Goal: Communication & Community: Participate in discussion

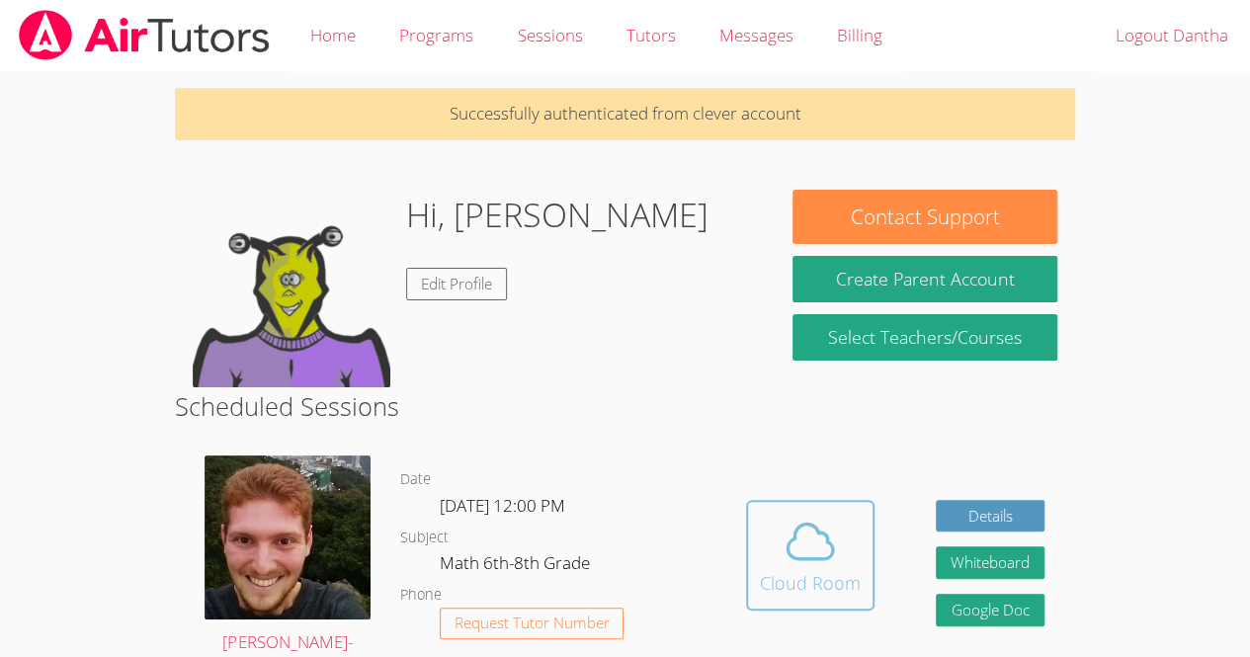
click at [826, 602] on button "Cloud Room" at bounding box center [810, 555] width 128 height 111
click at [777, 566] on span at bounding box center [810, 541] width 101 height 55
click at [778, 592] on div "Cloud Room" at bounding box center [810, 583] width 101 height 28
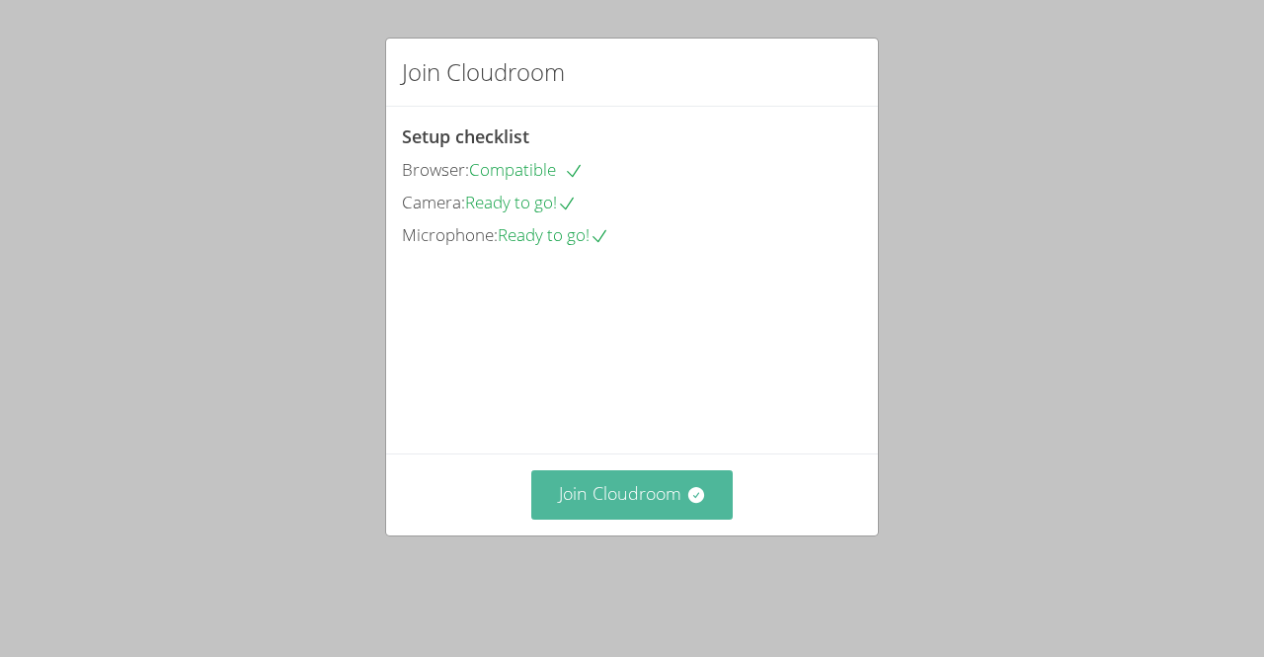
click at [605, 519] on button "Join Cloudroom" at bounding box center [632, 494] width 202 height 48
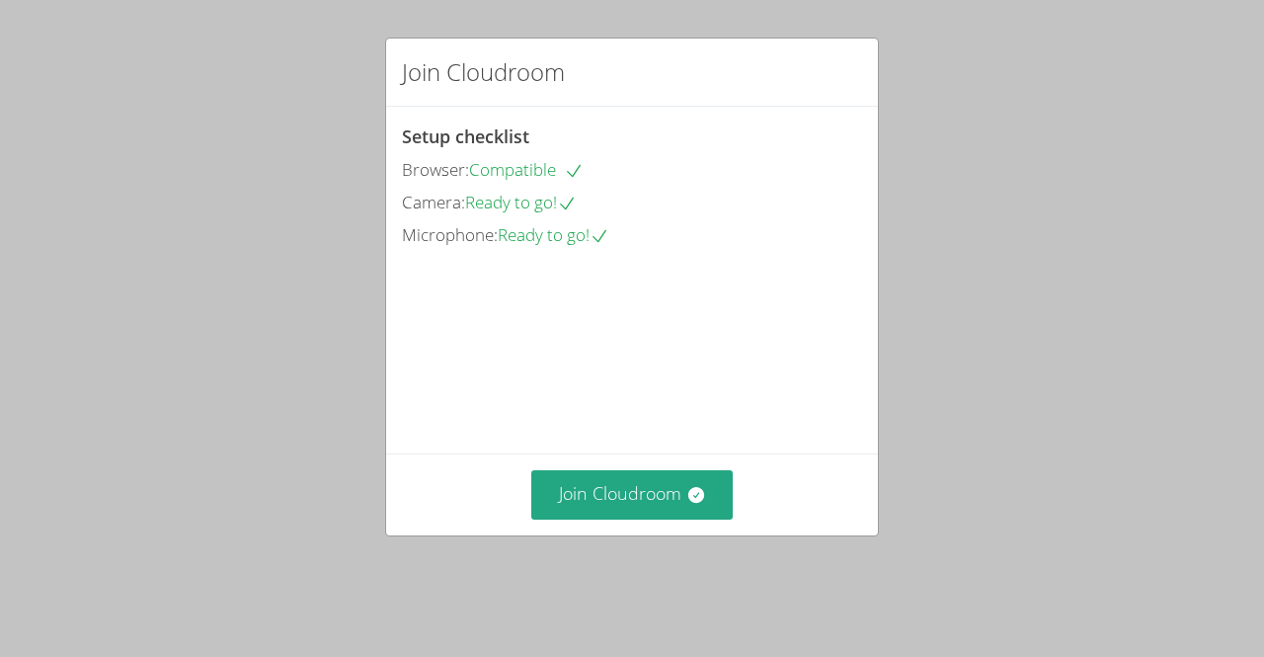
drag, startPoint x: 631, startPoint y: 528, endPoint x: 360, endPoint y: 506, distance: 272.6
click at [360, 506] on div "Join Cloudroom Setup checklist Browser: Compatible Camera: Ready to go! Microph…" at bounding box center [632, 328] width 1264 height 657
drag, startPoint x: 668, startPoint y: 516, endPoint x: 482, endPoint y: 553, distance: 189.5
click at [482, 534] on div "Join Cloudroom" at bounding box center [632, 493] width 492 height 81
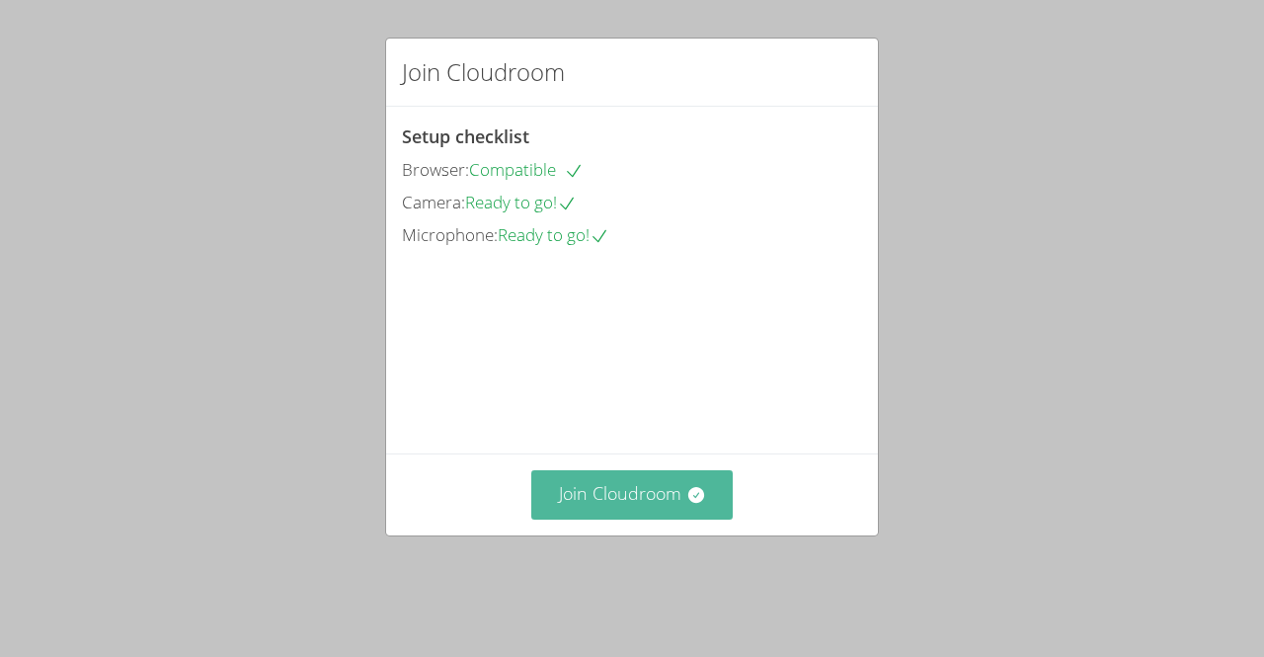
click at [593, 512] on button "Join Cloudroom" at bounding box center [632, 494] width 202 height 48
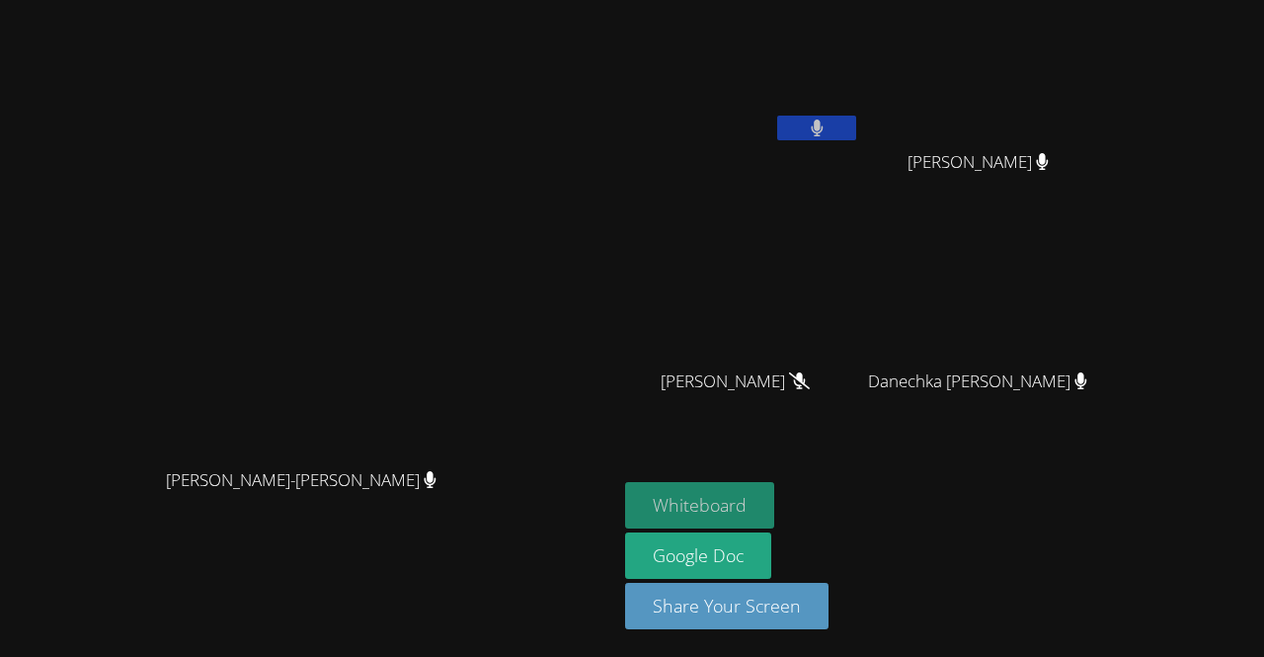
click at [774, 520] on button "Whiteboard" at bounding box center [699, 505] width 149 height 46
click at [457, 458] on video at bounding box center [309, 289] width 296 height 339
click at [824, 132] on icon at bounding box center [817, 128] width 13 height 17
click at [856, 121] on button at bounding box center [816, 128] width 79 height 25
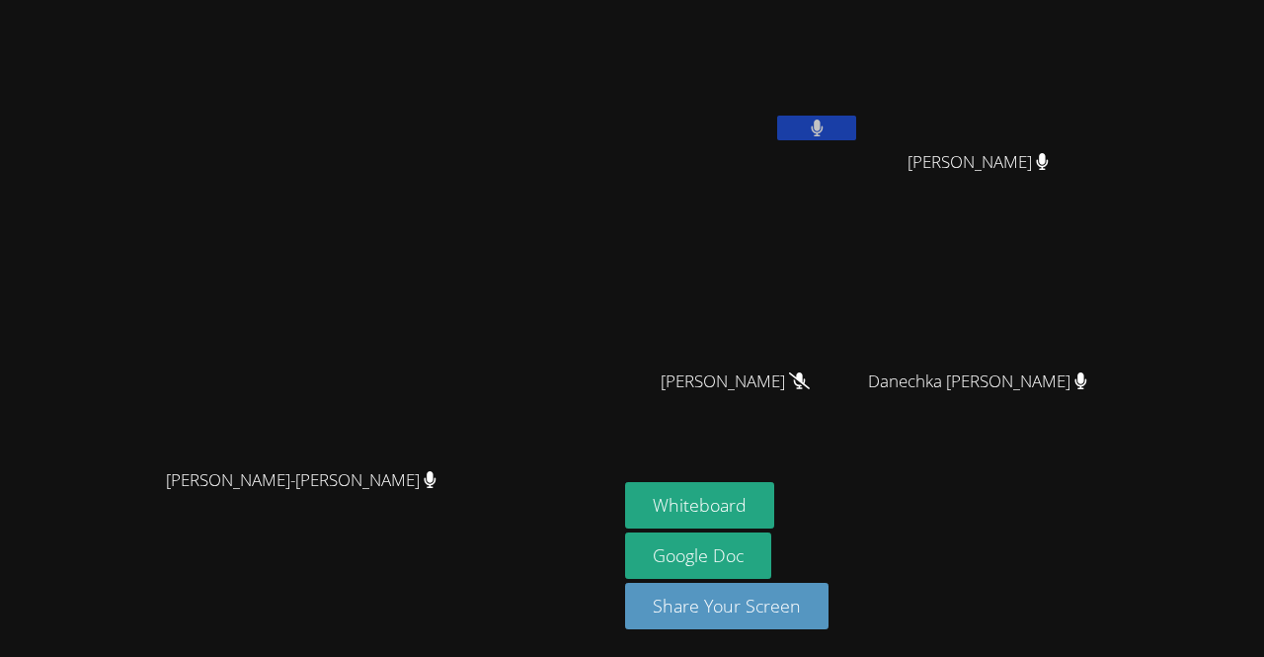
click at [824, 128] on icon at bounding box center [817, 128] width 13 height 17
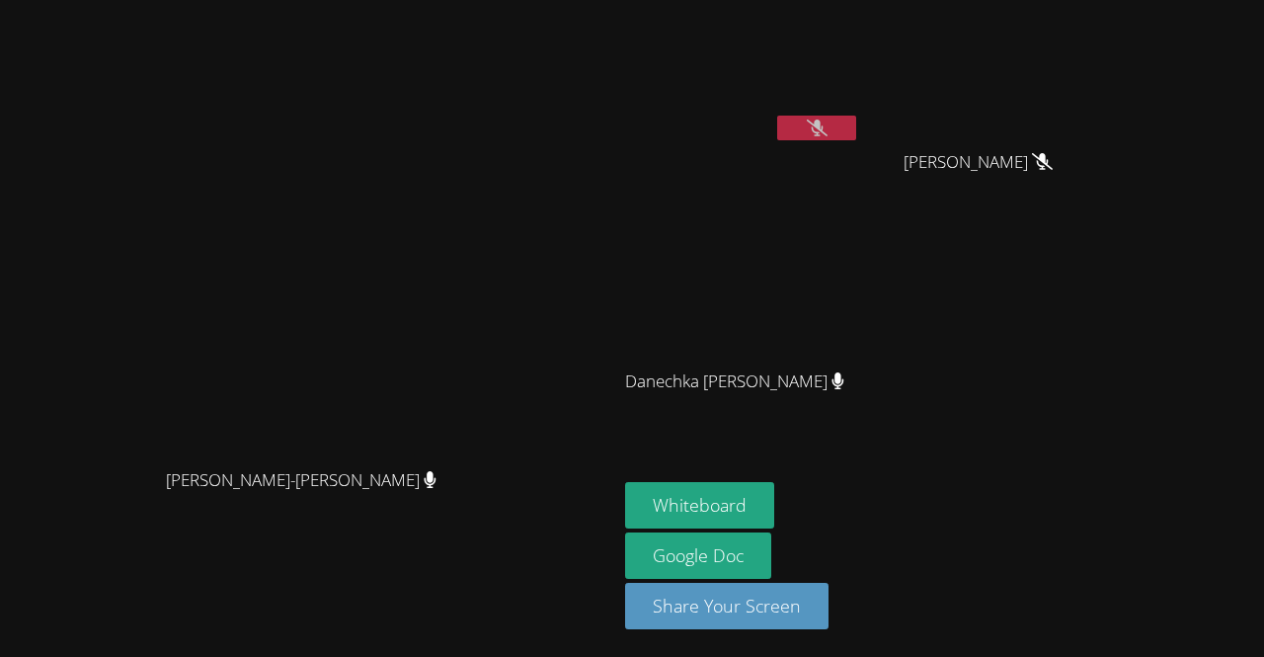
click at [856, 124] on button at bounding box center [816, 128] width 79 height 25
click at [856, 132] on button at bounding box center [816, 128] width 79 height 25
click at [828, 135] on icon at bounding box center [817, 128] width 21 height 17
click at [856, 133] on button at bounding box center [816, 128] width 79 height 25
click at [856, 124] on button at bounding box center [816, 128] width 79 height 25
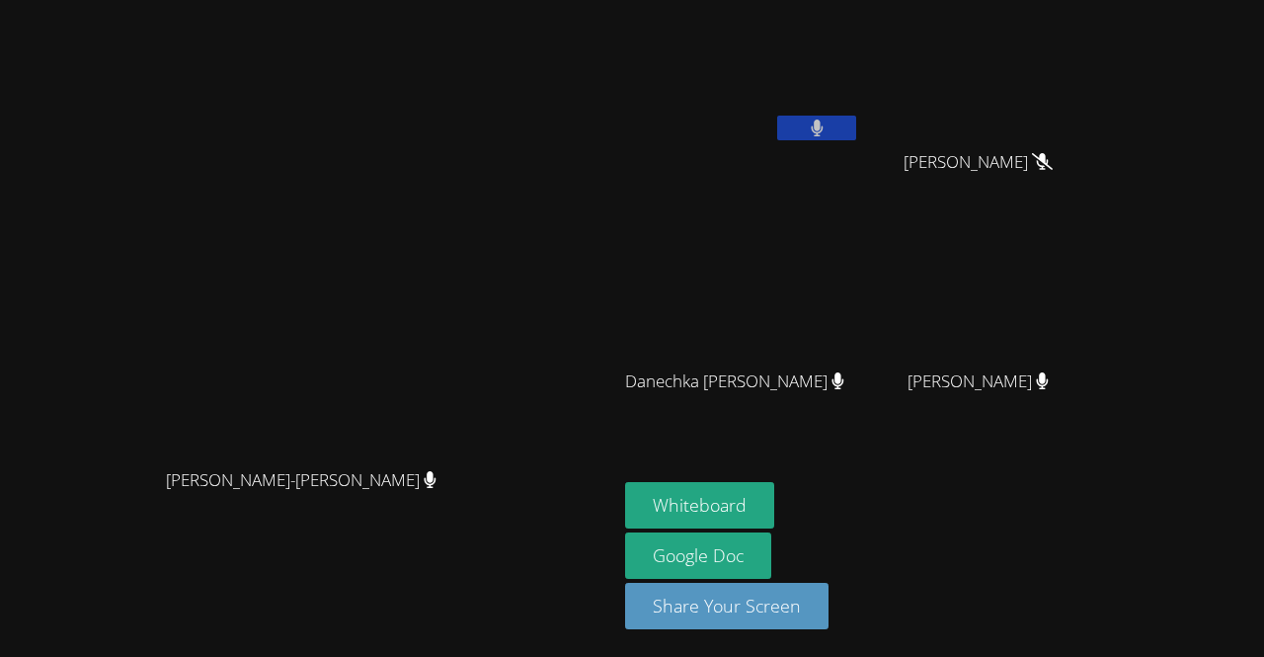
click at [856, 117] on button at bounding box center [816, 128] width 79 height 25
click at [856, 116] on button at bounding box center [816, 128] width 79 height 25
click at [856, 139] on button at bounding box center [816, 128] width 79 height 25
click at [856, 116] on button at bounding box center [816, 128] width 79 height 25
click at [1103, 358] on video at bounding box center [985, 293] width 235 height 132
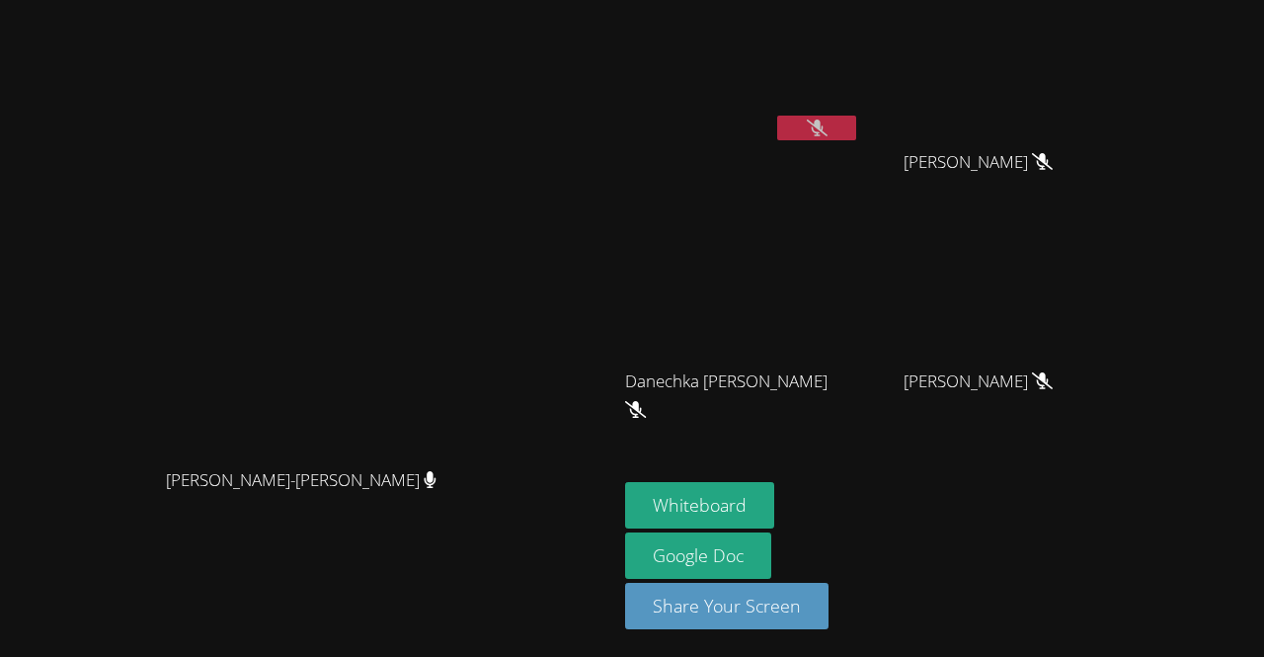
click at [856, 129] on button at bounding box center [816, 128] width 79 height 25
click at [856, 122] on button at bounding box center [816, 128] width 79 height 25
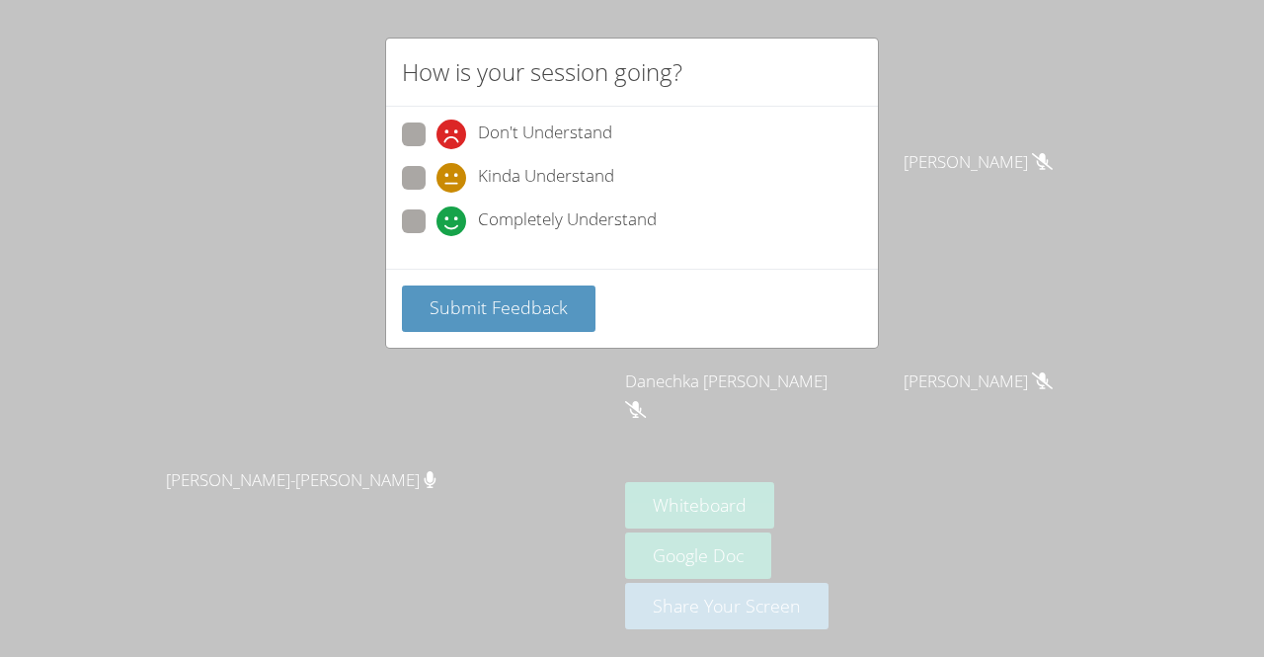
click at [553, 207] on span "Completely Understand" at bounding box center [567, 221] width 179 height 30
click at [453, 209] on input "Completely Understand" at bounding box center [445, 217] width 17 height 17
radio input "true"
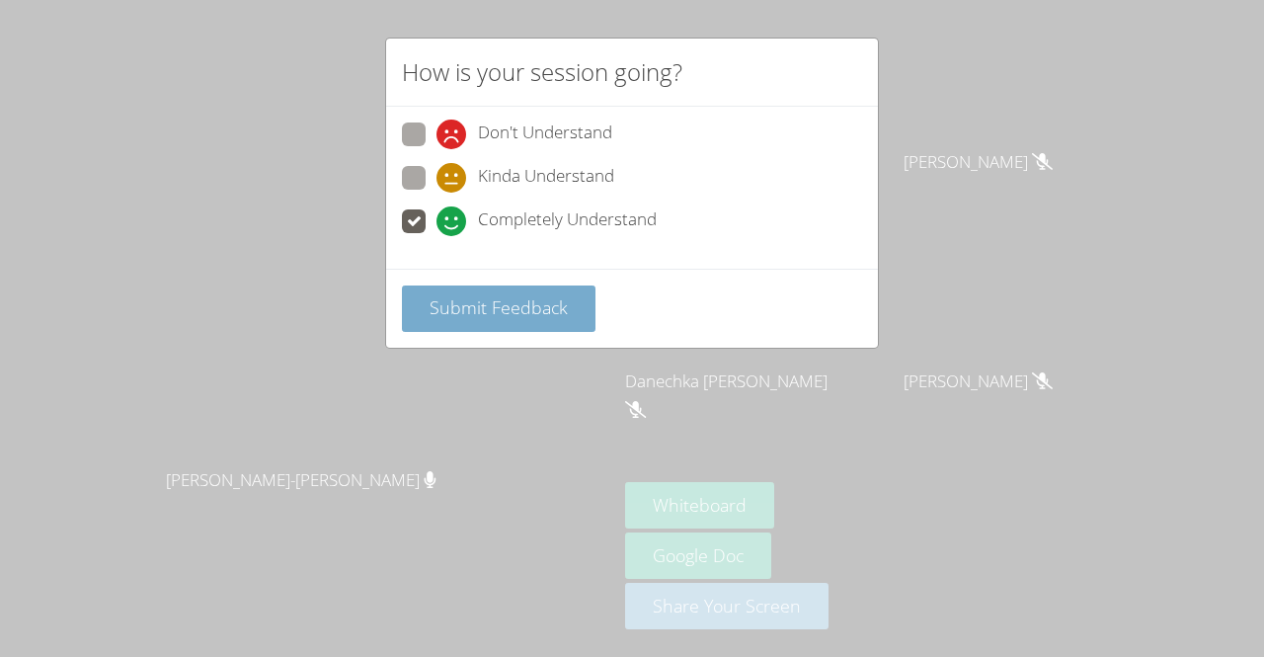
click at [531, 313] on span "Submit Feedback" at bounding box center [499, 307] width 138 height 24
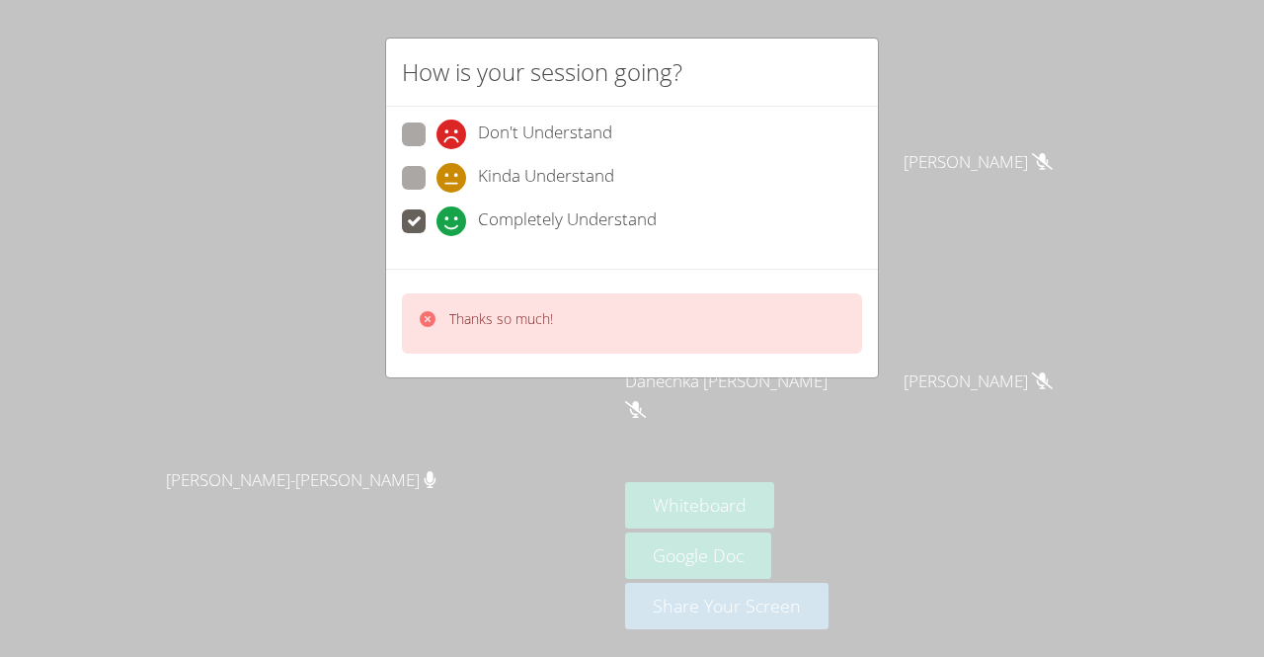
click at [767, 412] on div "How is your session going? Don't Understand Kinda Understand Completely Underst…" at bounding box center [632, 328] width 1264 height 657
click at [980, 23] on div "How is your session going? Don't Understand Kinda Understand Completely Underst…" at bounding box center [632, 328] width 1264 height 657
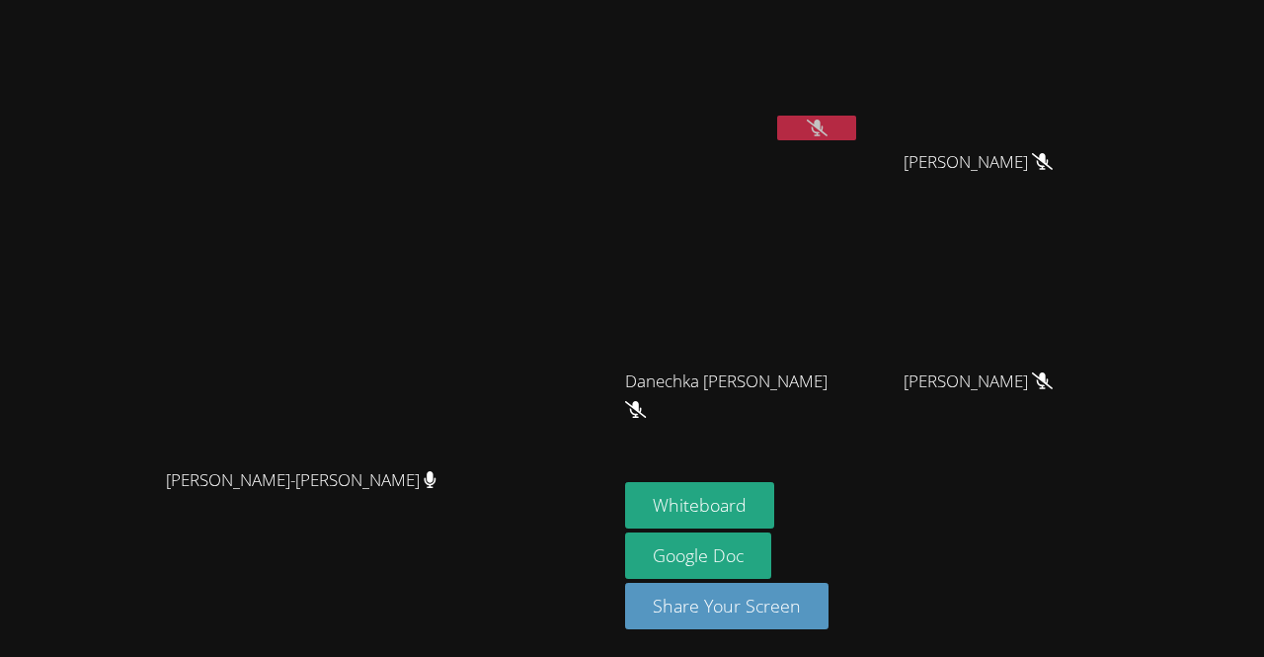
click at [856, 125] on button at bounding box center [816, 128] width 79 height 25
click at [856, 128] on button at bounding box center [816, 128] width 79 height 25
click at [860, 96] on video at bounding box center [742, 74] width 235 height 132
click at [828, 123] on icon at bounding box center [817, 128] width 21 height 17
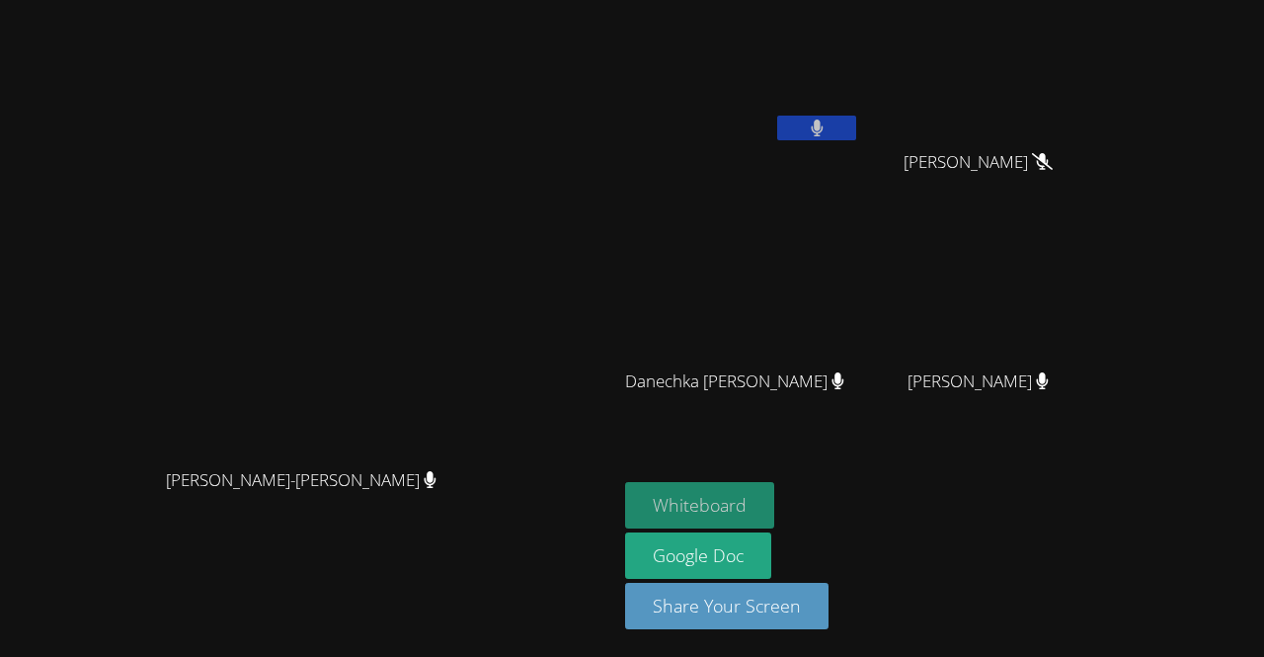
click at [774, 505] on button "Whiteboard" at bounding box center [699, 505] width 149 height 46
click at [856, 132] on button at bounding box center [816, 128] width 79 height 25
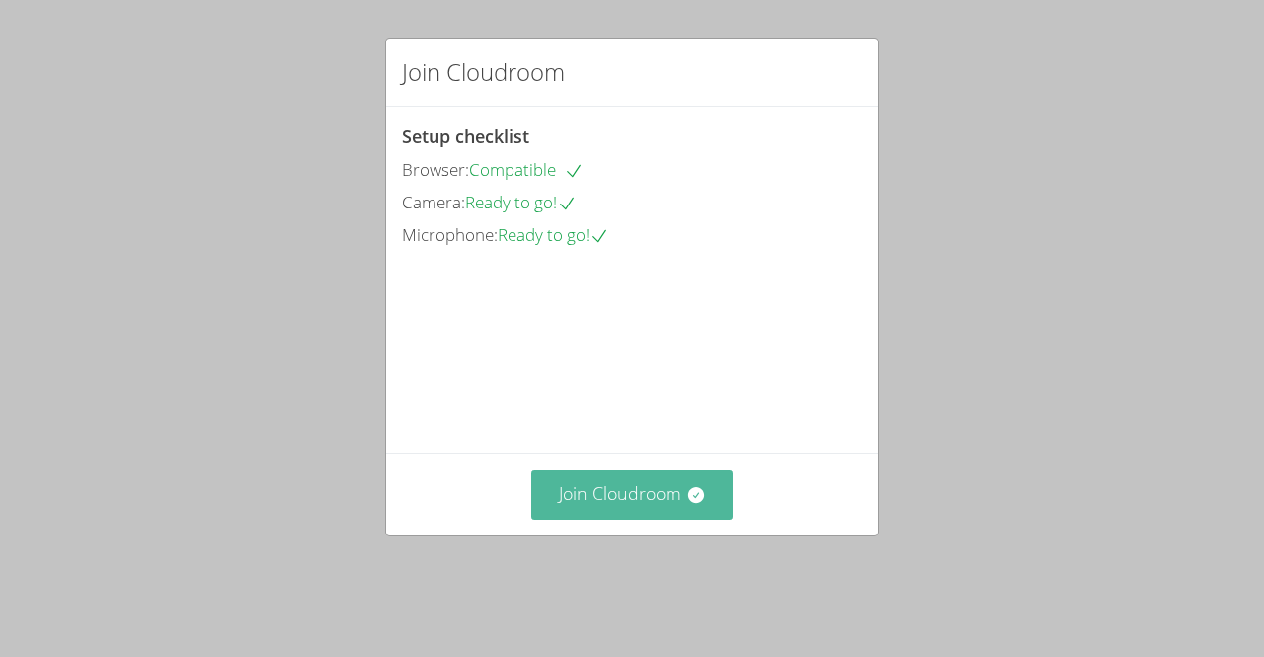
click at [599, 519] on button "Join Cloudroom" at bounding box center [632, 494] width 202 height 48
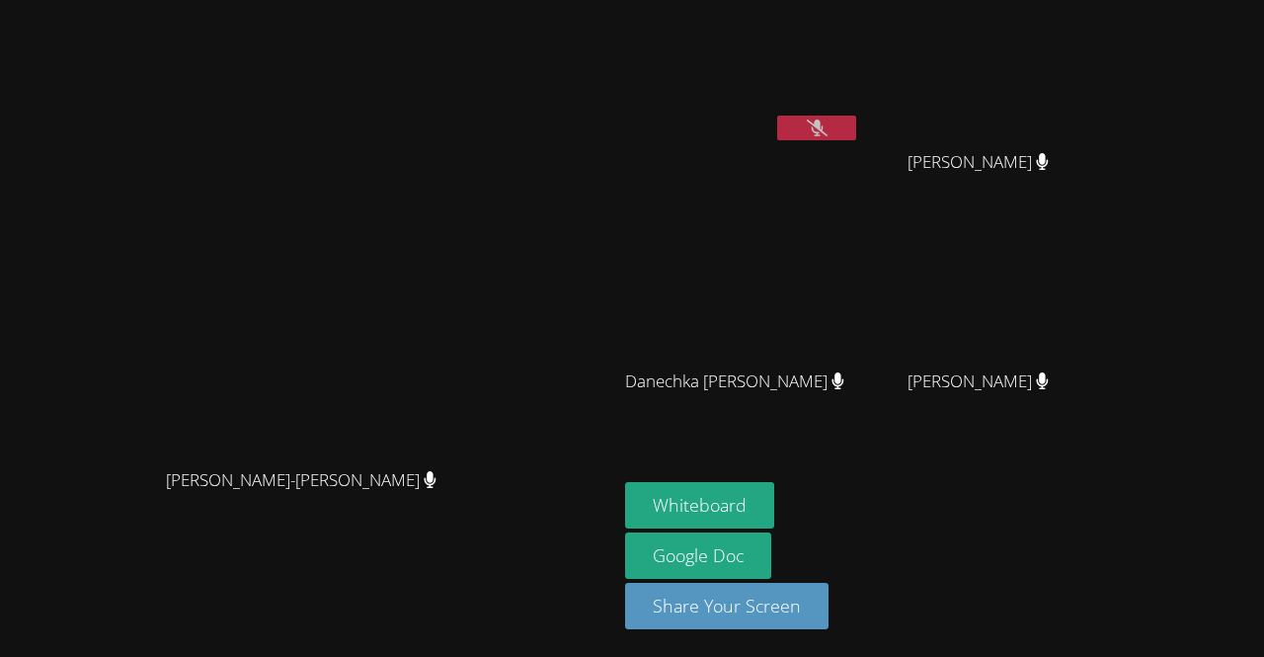
click at [828, 135] on icon at bounding box center [817, 128] width 21 height 17
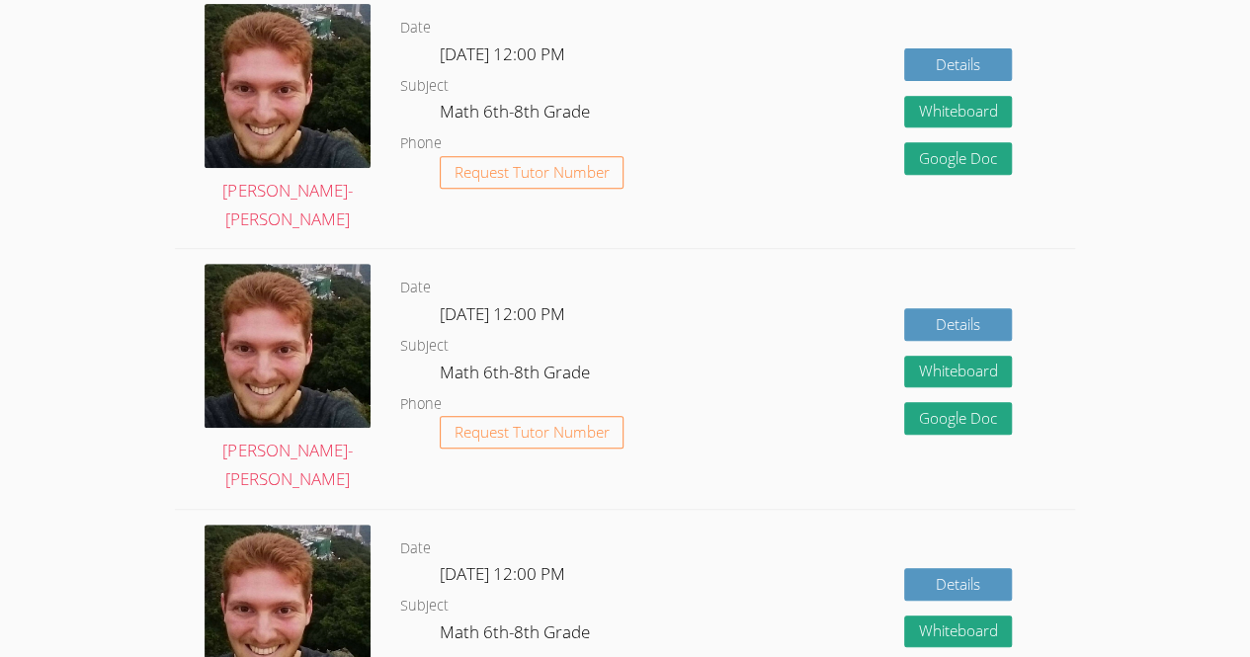
scroll to position [397, 0]
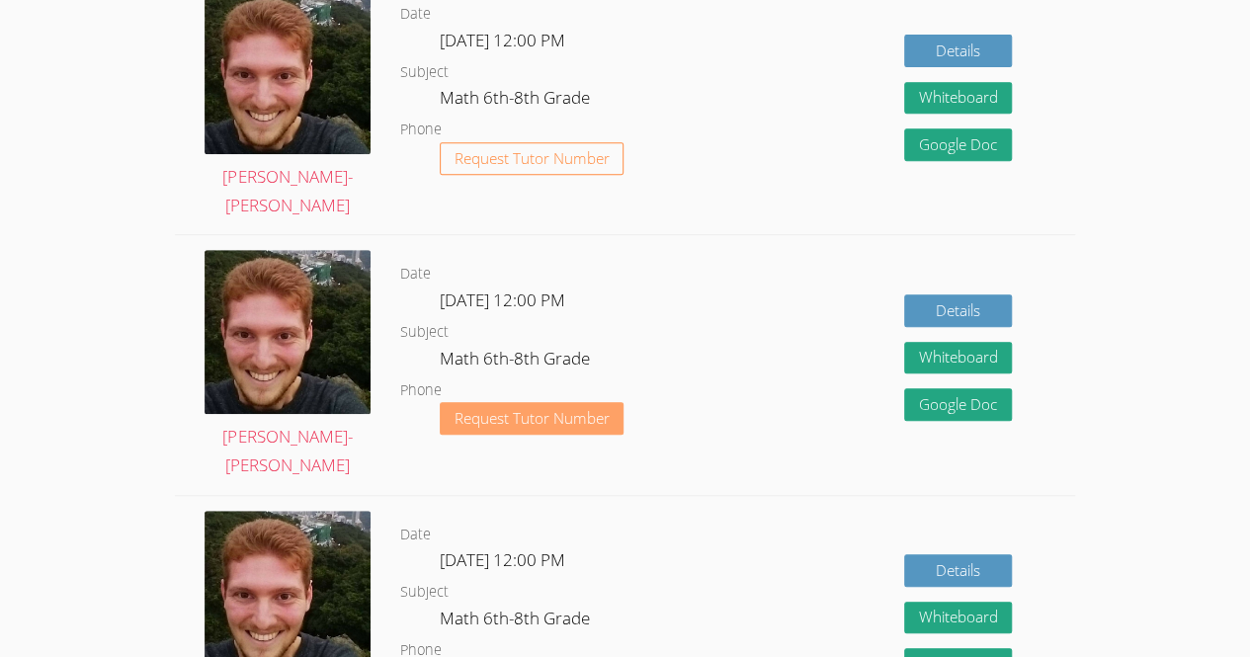
click at [614, 431] on button "Request Tutor Number" at bounding box center [532, 418] width 185 height 33
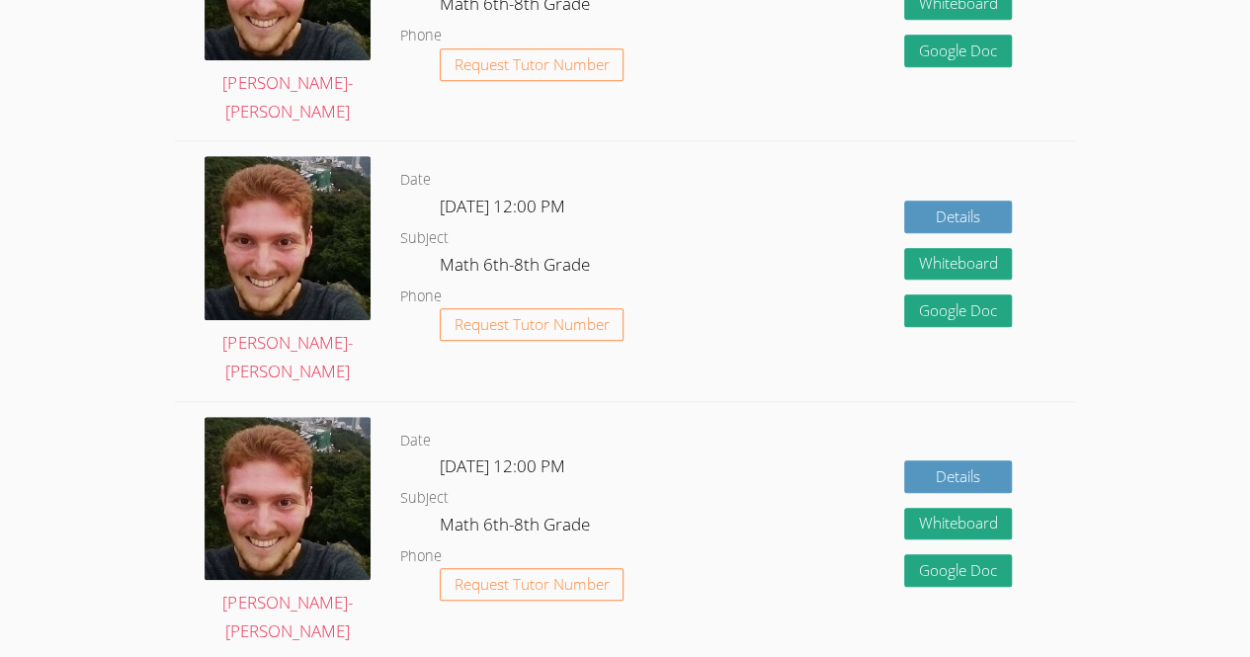
scroll to position [490, 0]
